Goal: Task Accomplishment & Management: Manage account settings

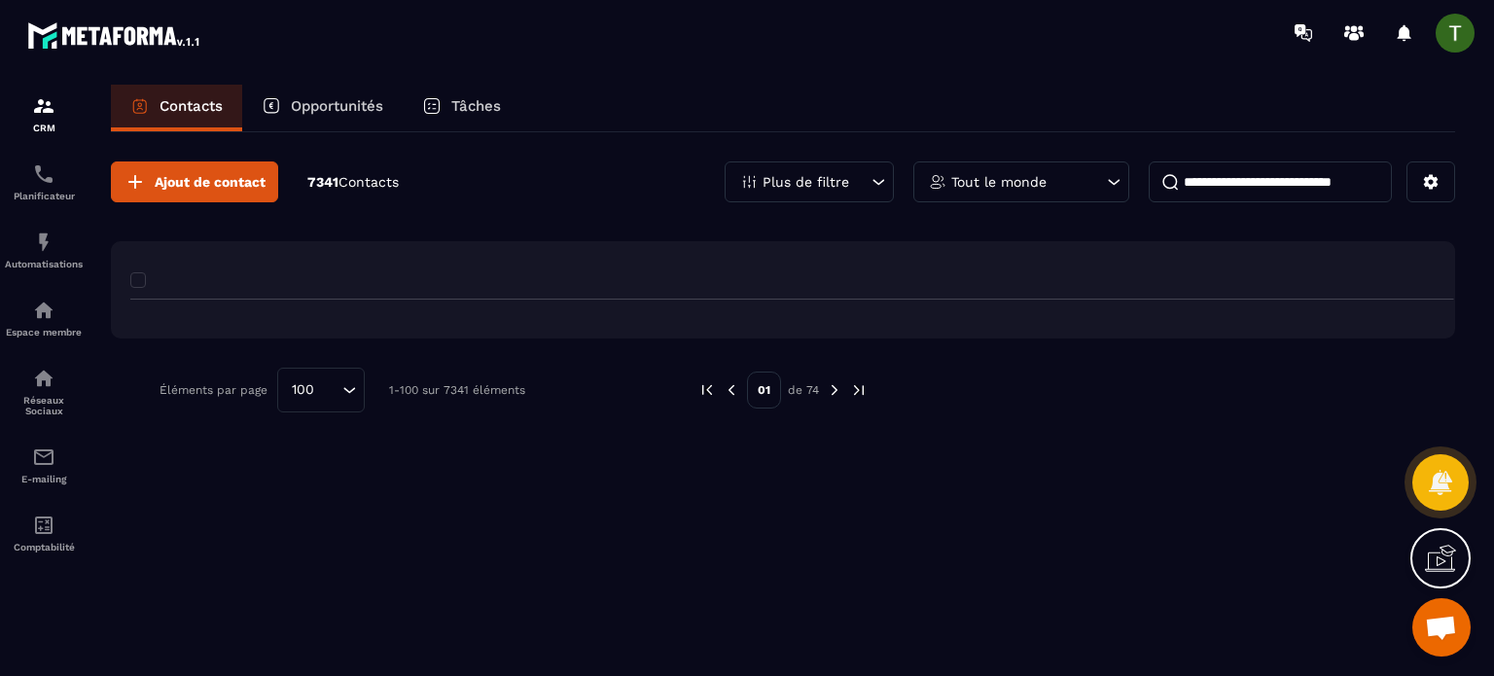
click at [354, 112] on p "Opportunités" at bounding box center [337, 106] width 92 height 18
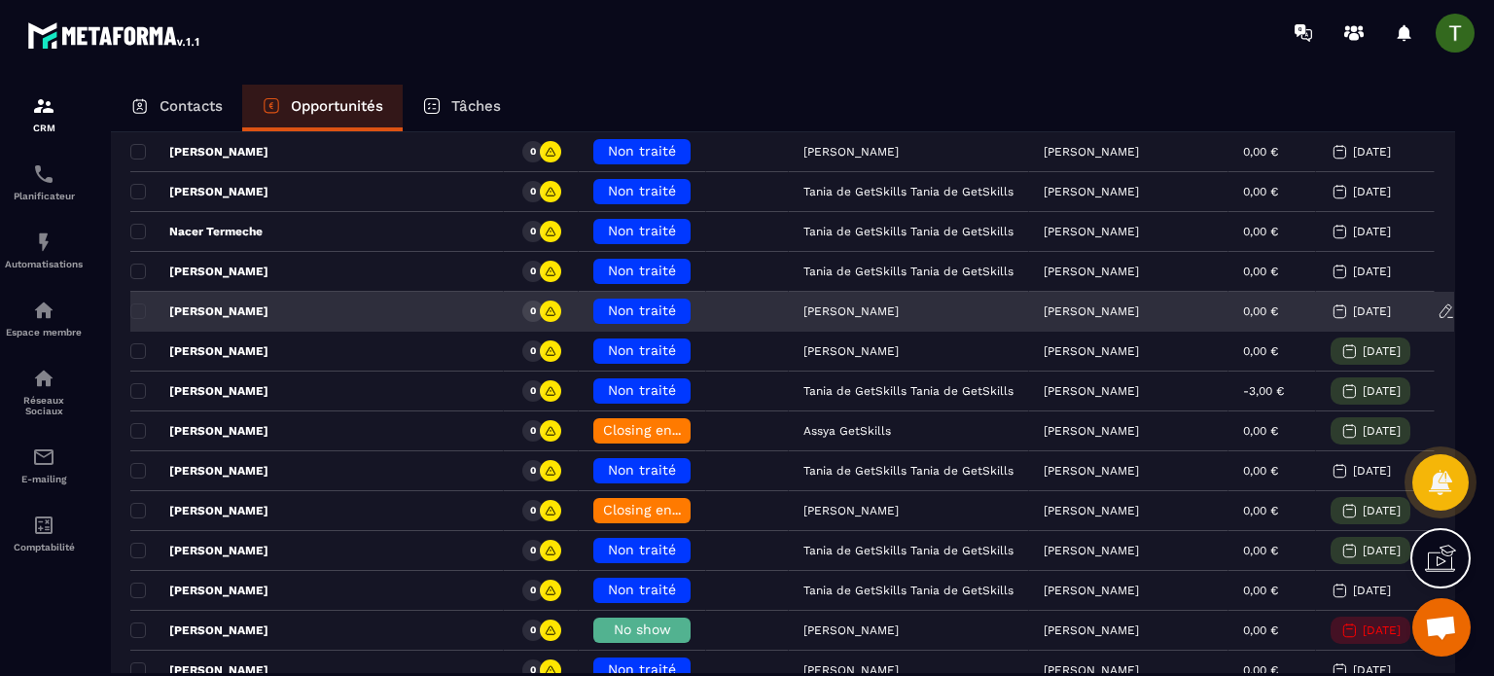
scroll to position [389, 0]
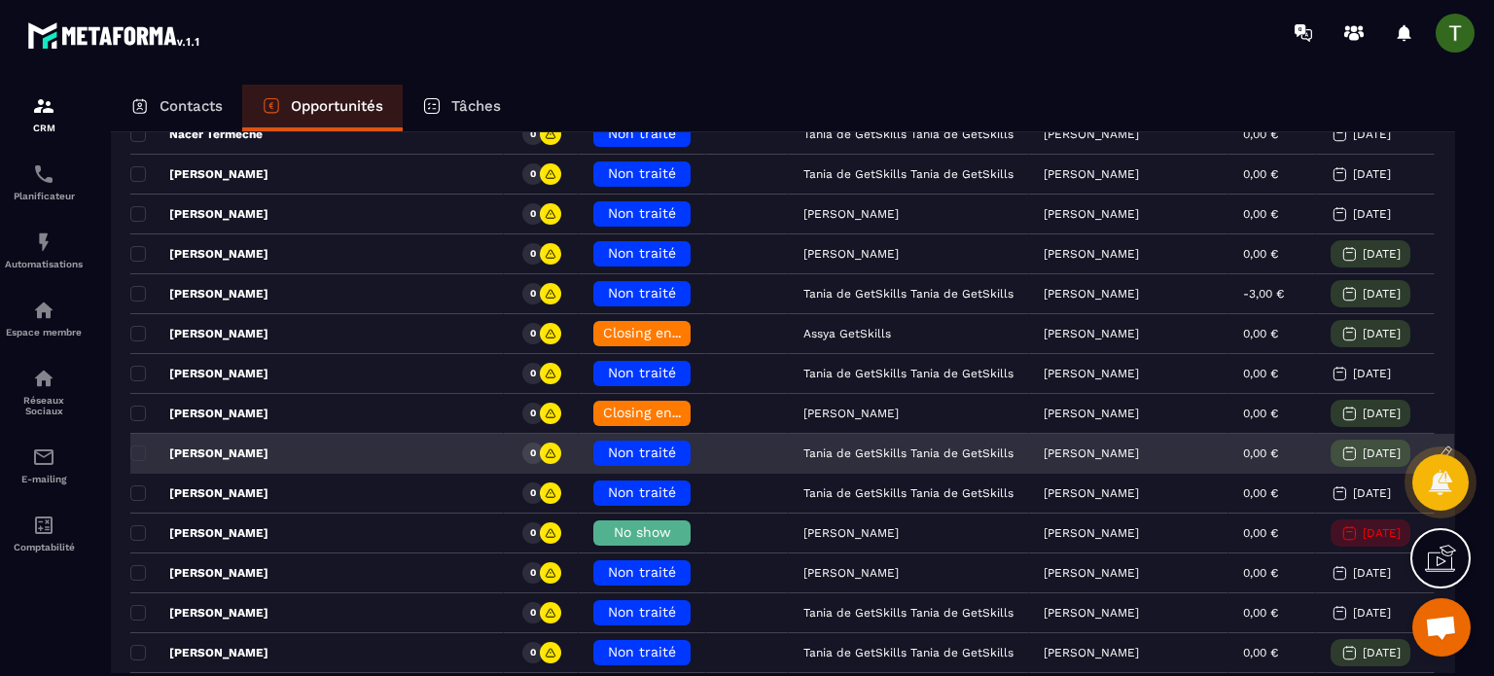
click at [608, 447] on span "Non traité" at bounding box center [642, 453] width 68 height 16
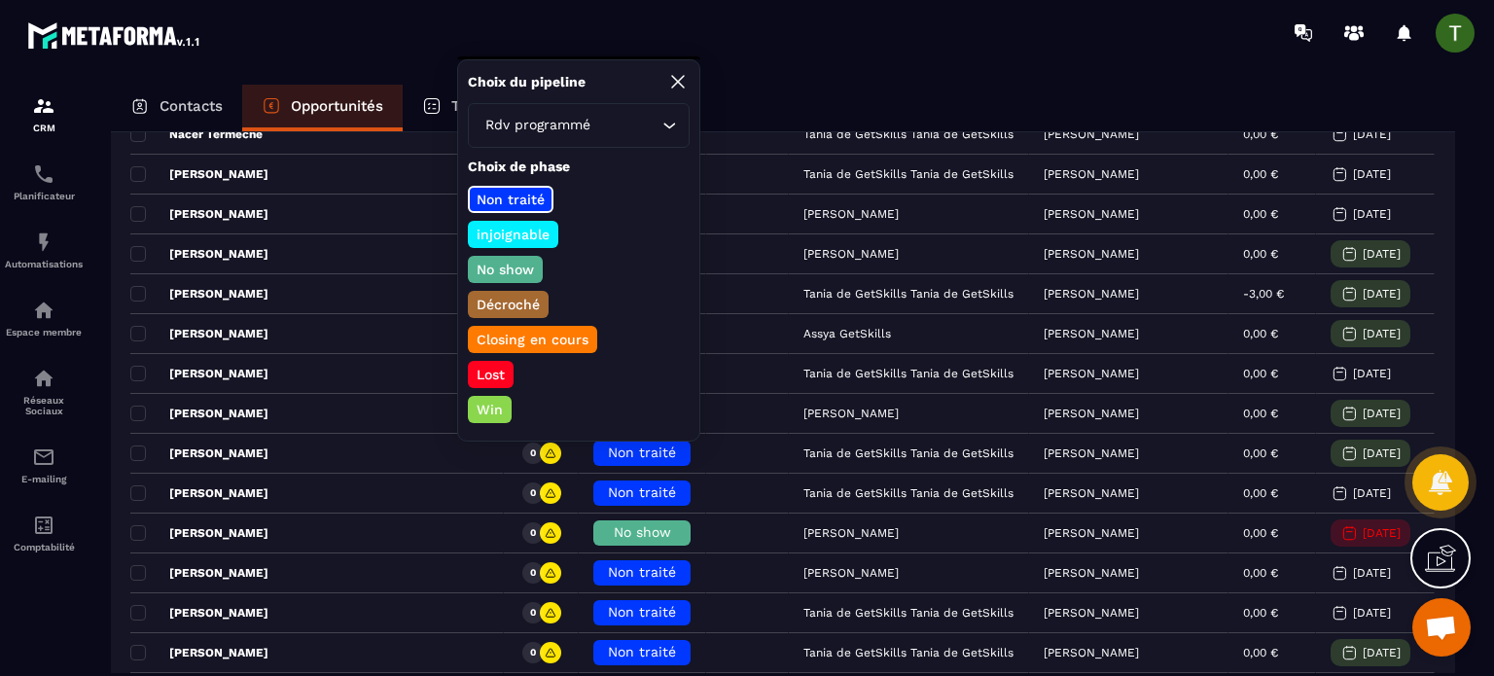
click at [502, 265] on p "No show" at bounding box center [505, 269] width 63 height 19
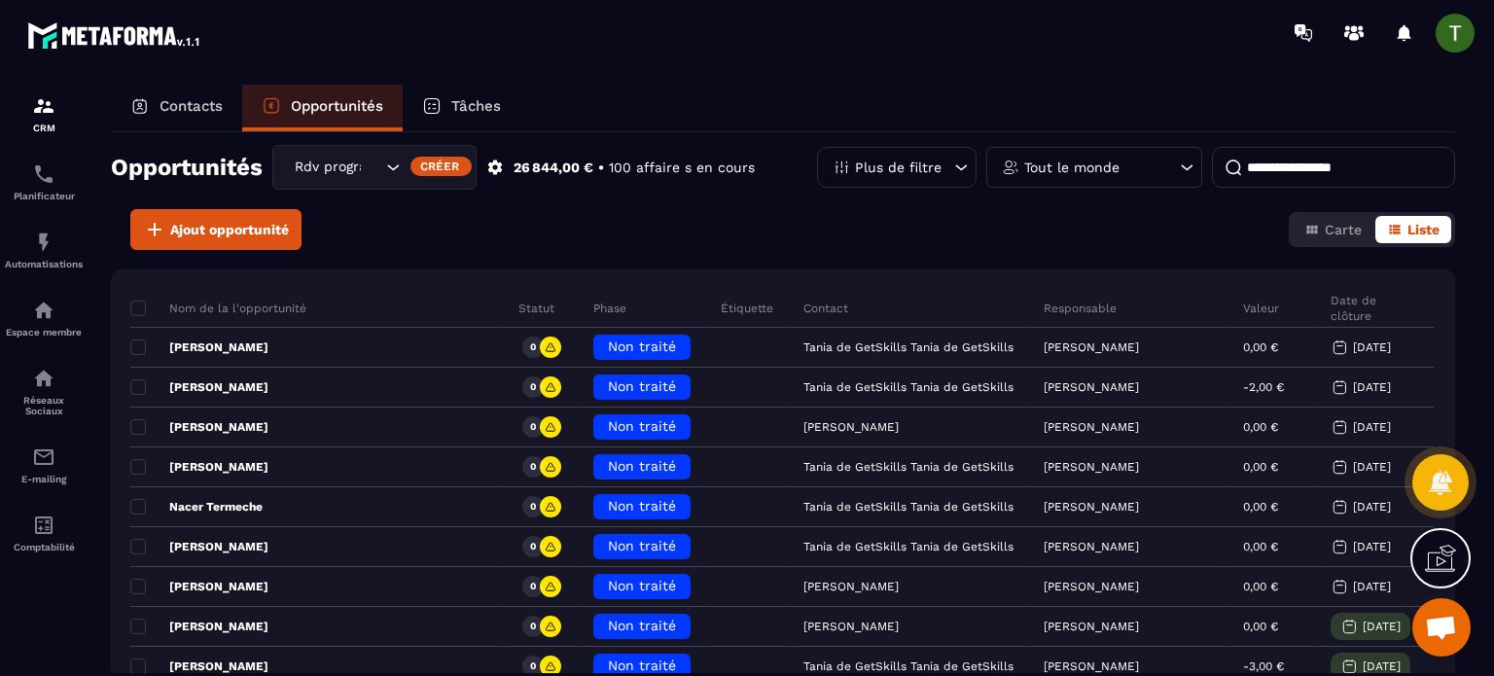
scroll to position [0, 0]
